Goal: Book appointment/travel/reservation

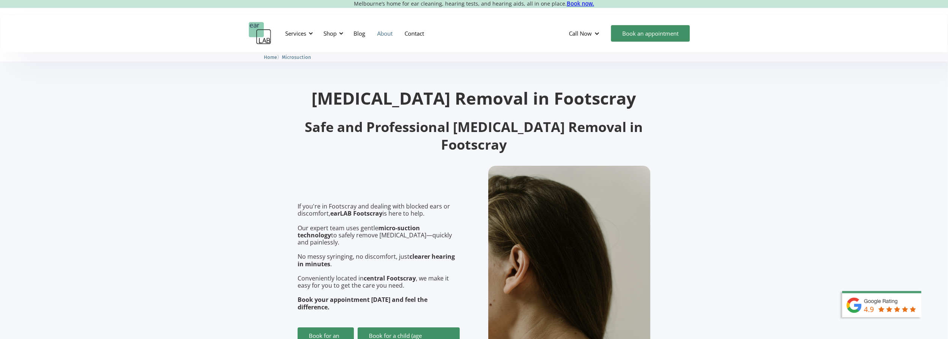
click at [387, 33] on link "About" at bounding box center [384, 34] width 27 height 22
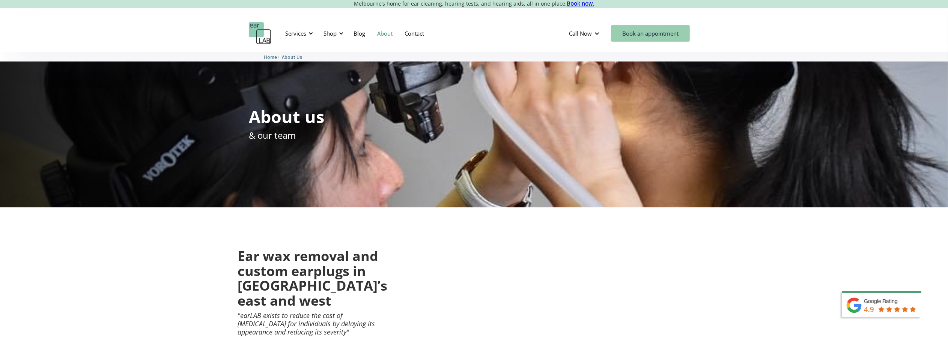
click at [651, 31] on link "Book an appointment" at bounding box center [650, 33] width 79 height 17
click at [359, 33] on link "Blog" at bounding box center [360, 34] width 24 height 22
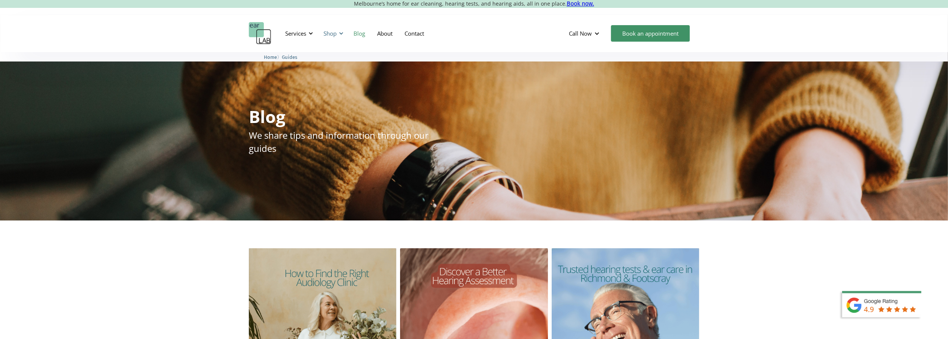
click at [333, 34] on div "Shop" at bounding box center [330, 34] width 13 height 8
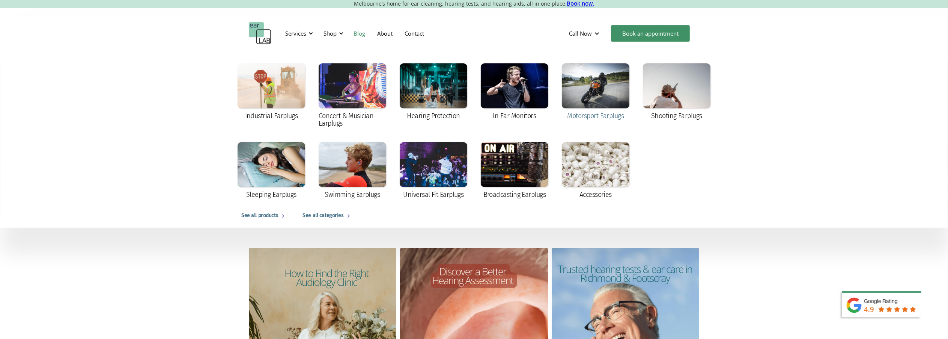
click at [577, 93] on div at bounding box center [596, 85] width 68 height 45
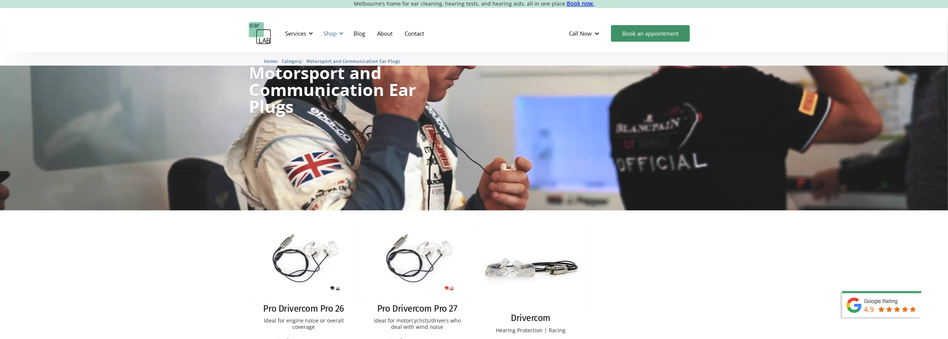
scroll to position [37, 0]
click at [308, 33] on div "Services" at bounding box center [298, 33] width 35 height 23
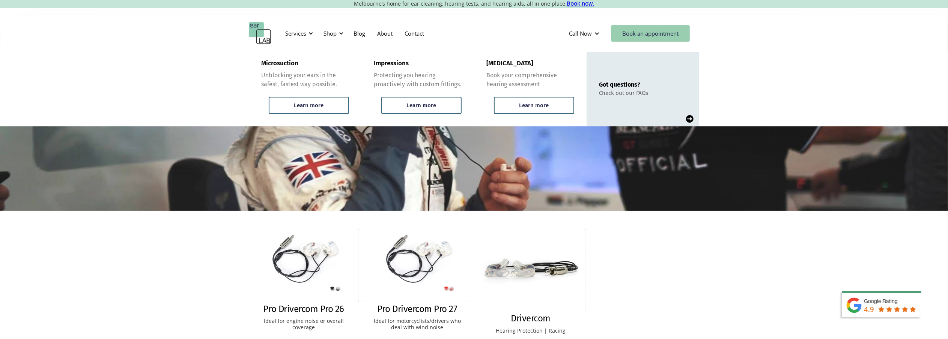
click at [644, 32] on link "Book an appointment" at bounding box center [650, 33] width 79 height 17
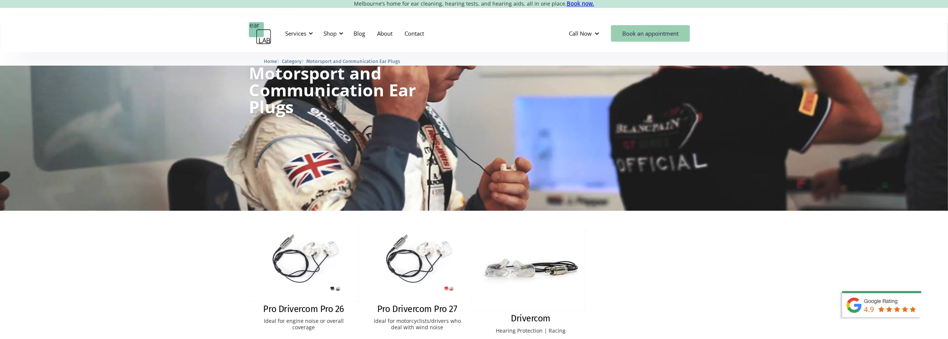
click at [654, 33] on link "Book an appointment" at bounding box center [650, 33] width 79 height 17
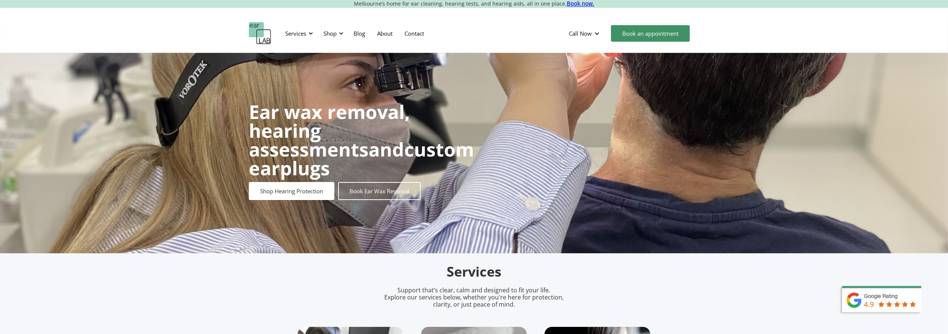
click at [574, 5] on link "Book now." at bounding box center [580, 3] width 27 height 7
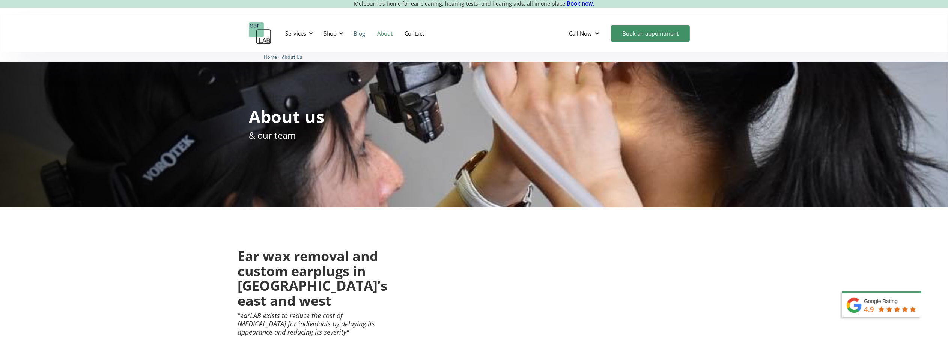
click at [366, 33] on link "Blog" at bounding box center [360, 34] width 24 height 22
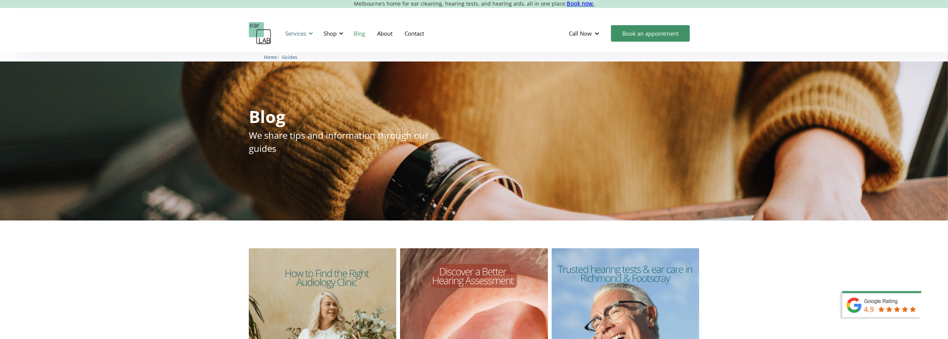
click at [303, 32] on div "Services" at bounding box center [295, 34] width 21 height 8
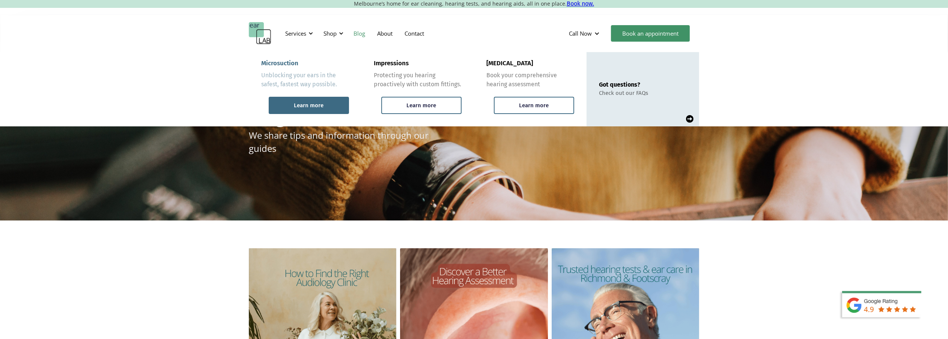
click at [305, 101] on div "Learn more" at bounding box center [309, 105] width 80 height 17
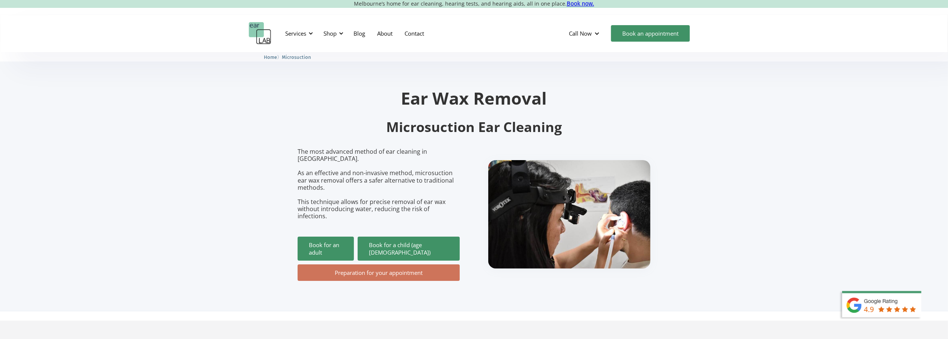
click at [383, 265] on link "Preparation for your appointment" at bounding box center [379, 273] width 162 height 17
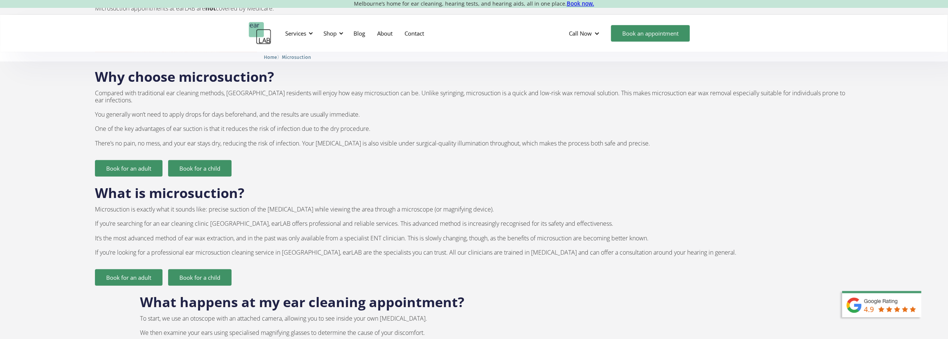
scroll to position [450, 0]
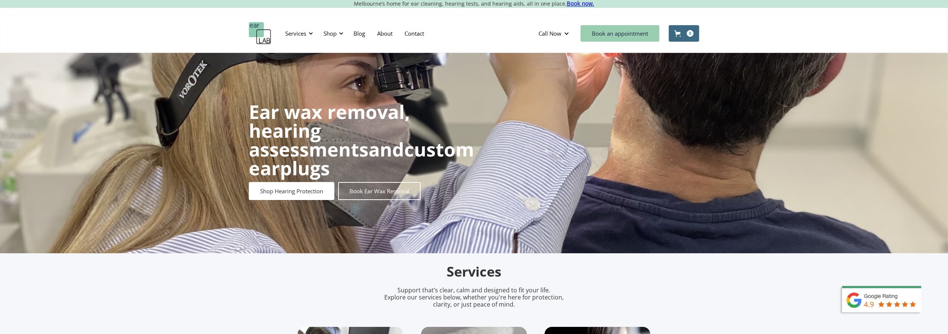
click at [605, 35] on link "Book an appointment" at bounding box center [620, 33] width 79 height 17
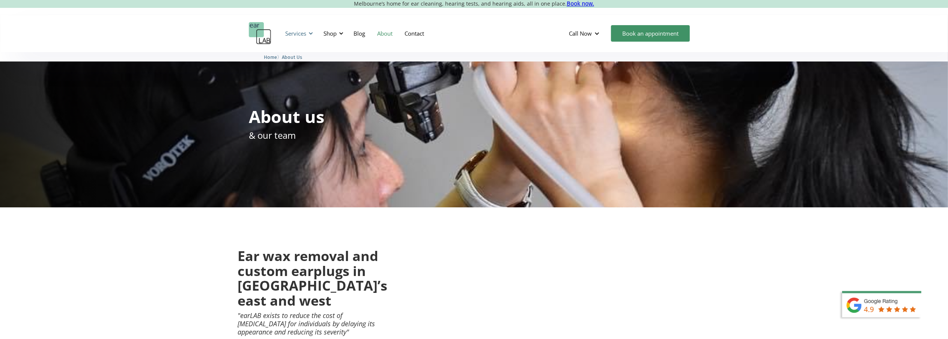
click at [306, 33] on div "Services" at bounding box center [295, 34] width 21 height 8
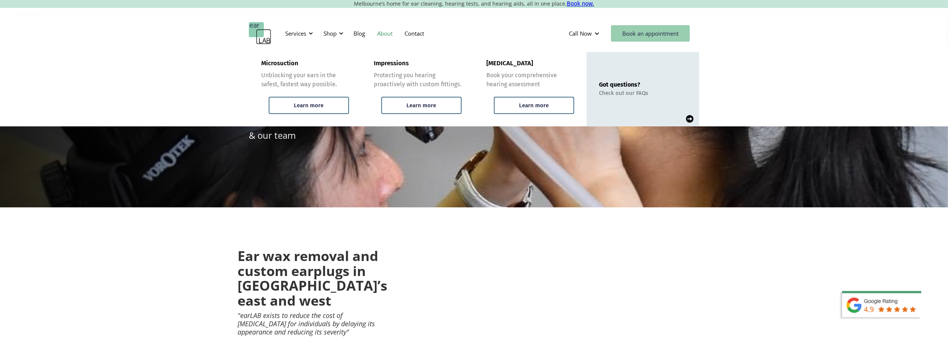
click at [646, 34] on link "Book an appointment" at bounding box center [650, 33] width 79 height 17
